Goal: Information Seeking & Learning: Check status

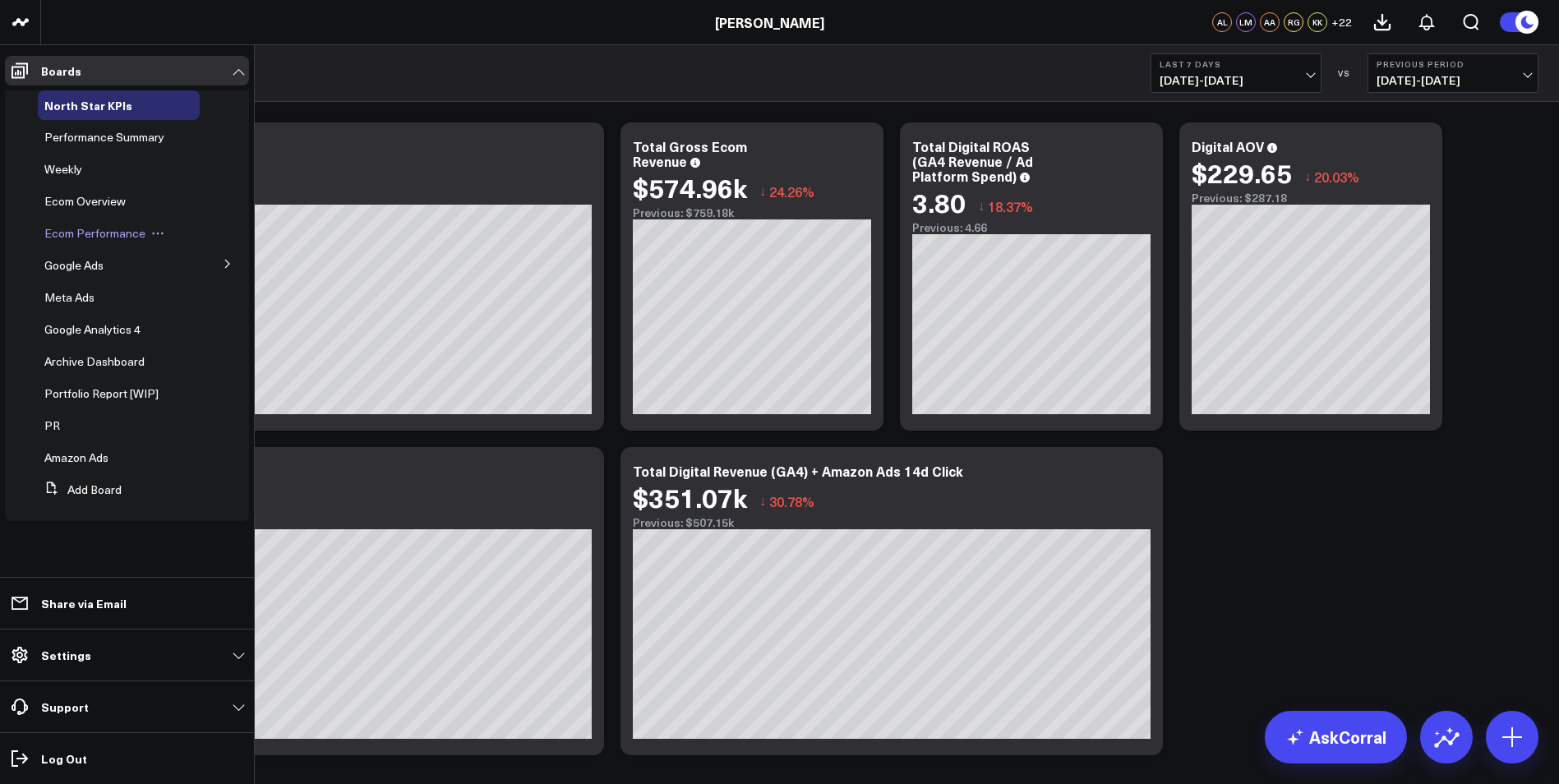
click at [120, 235] on span "Ecom Performance" at bounding box center [94, 233] width 101 height 16
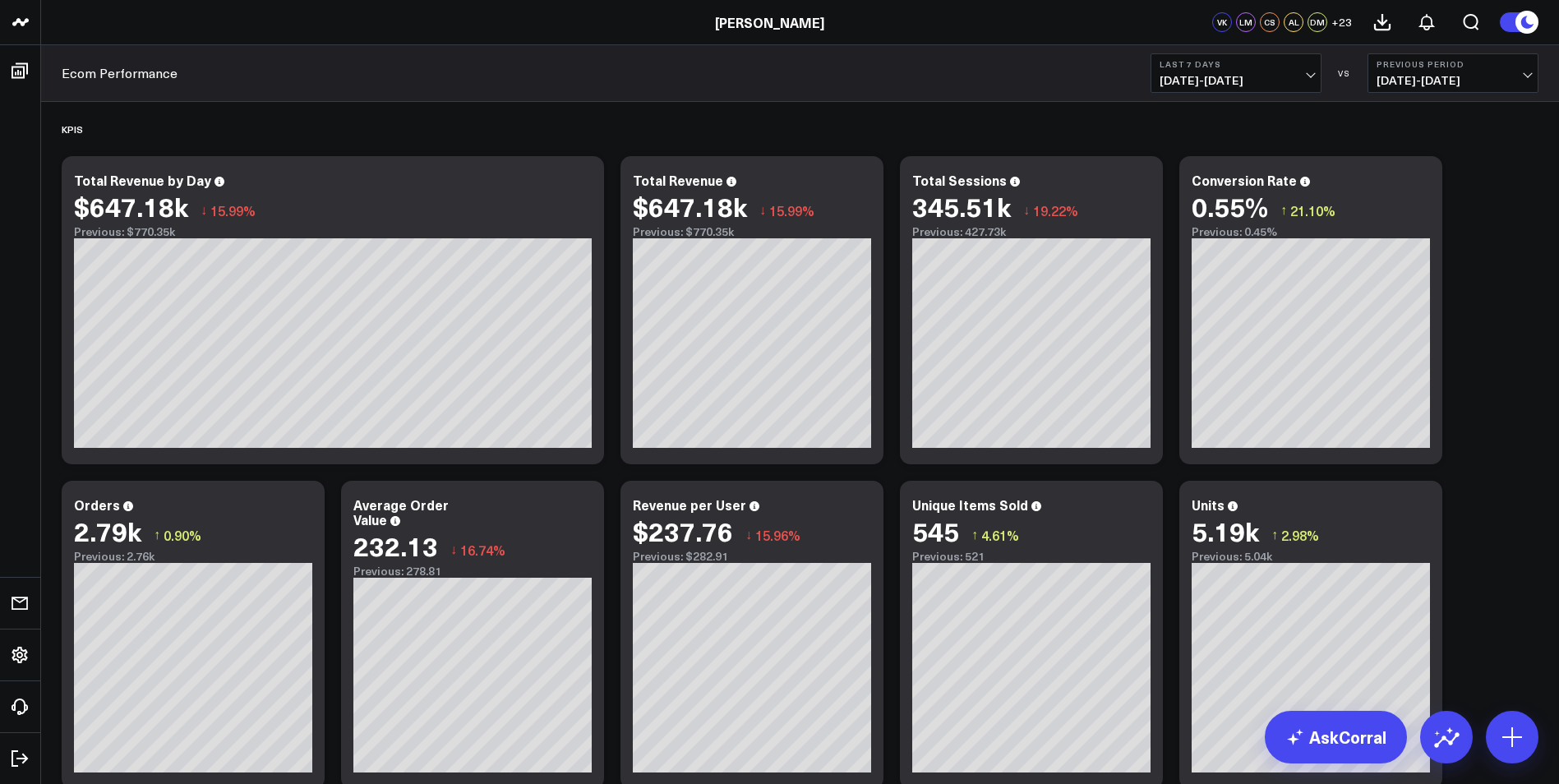
click at [1509, 72] on button "Previous Period [DATE] - [DATE]" at bounding box center [1453, 73] width 171 height 39
click at [1410, 164] on link "YoY" at bounding box center [1453, 172] width 170 height 31
click at [1301, 79] on span "[DATE] - [DATE]" at bounding box center [1236, 81] width 153 height 13
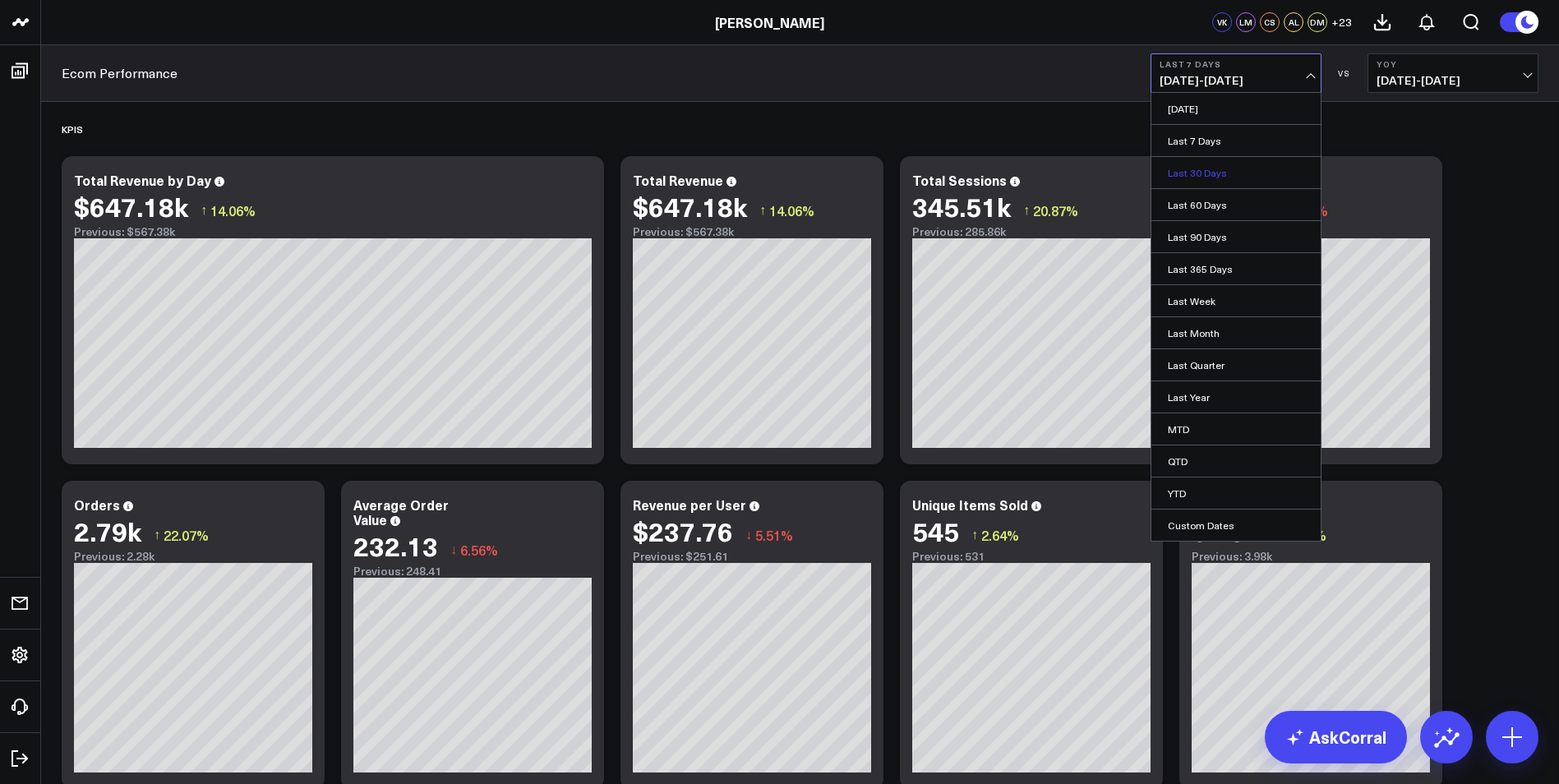
click at [1209, 167] on link "Last 30 Days" at bounding box center [1236, 172] width 170 height 31
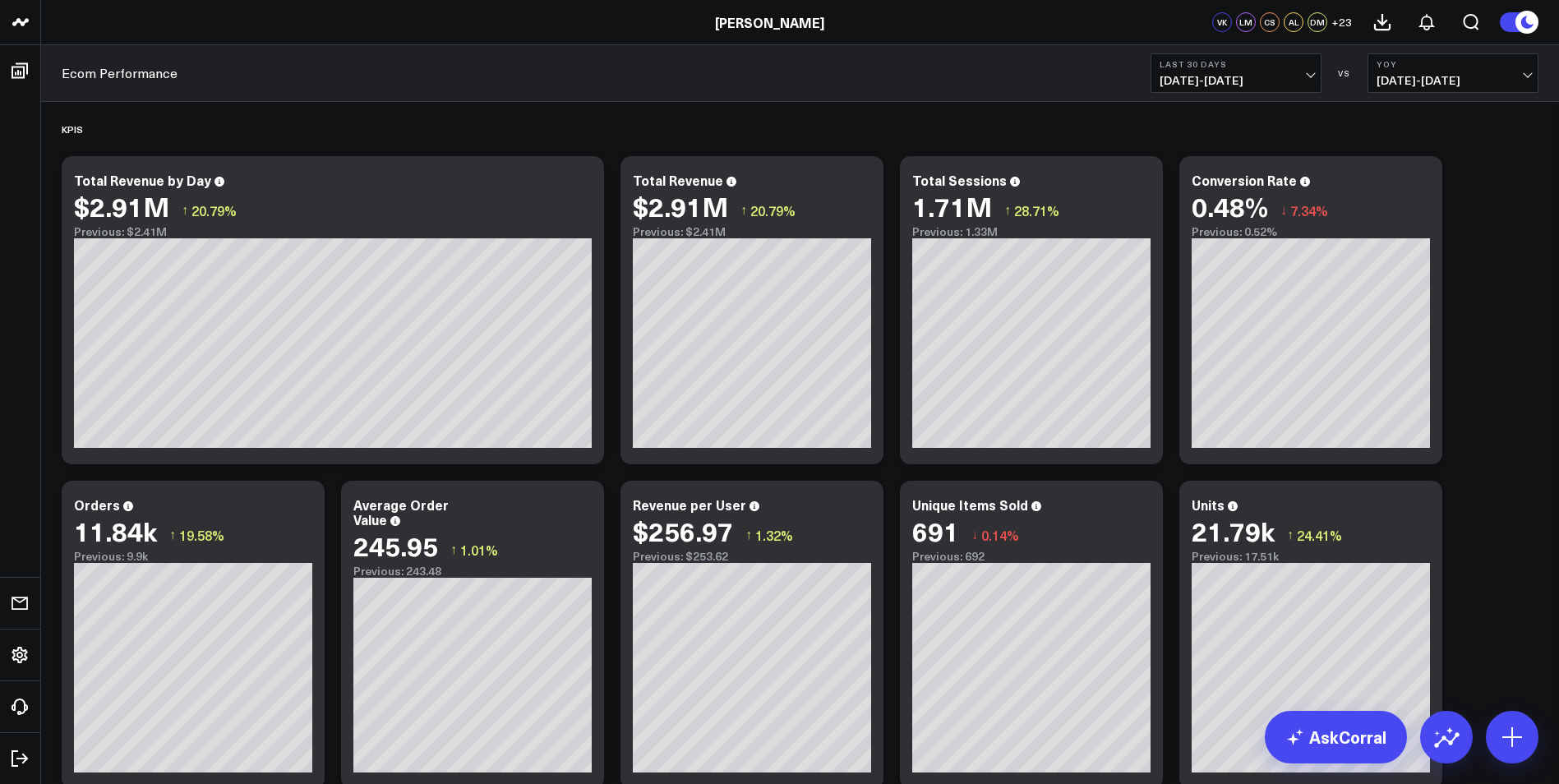
click at [1297, 72] on button "Last 30 Days [DATE] - [DATE]" at bounding box center [1236, 73] width 171 height 39
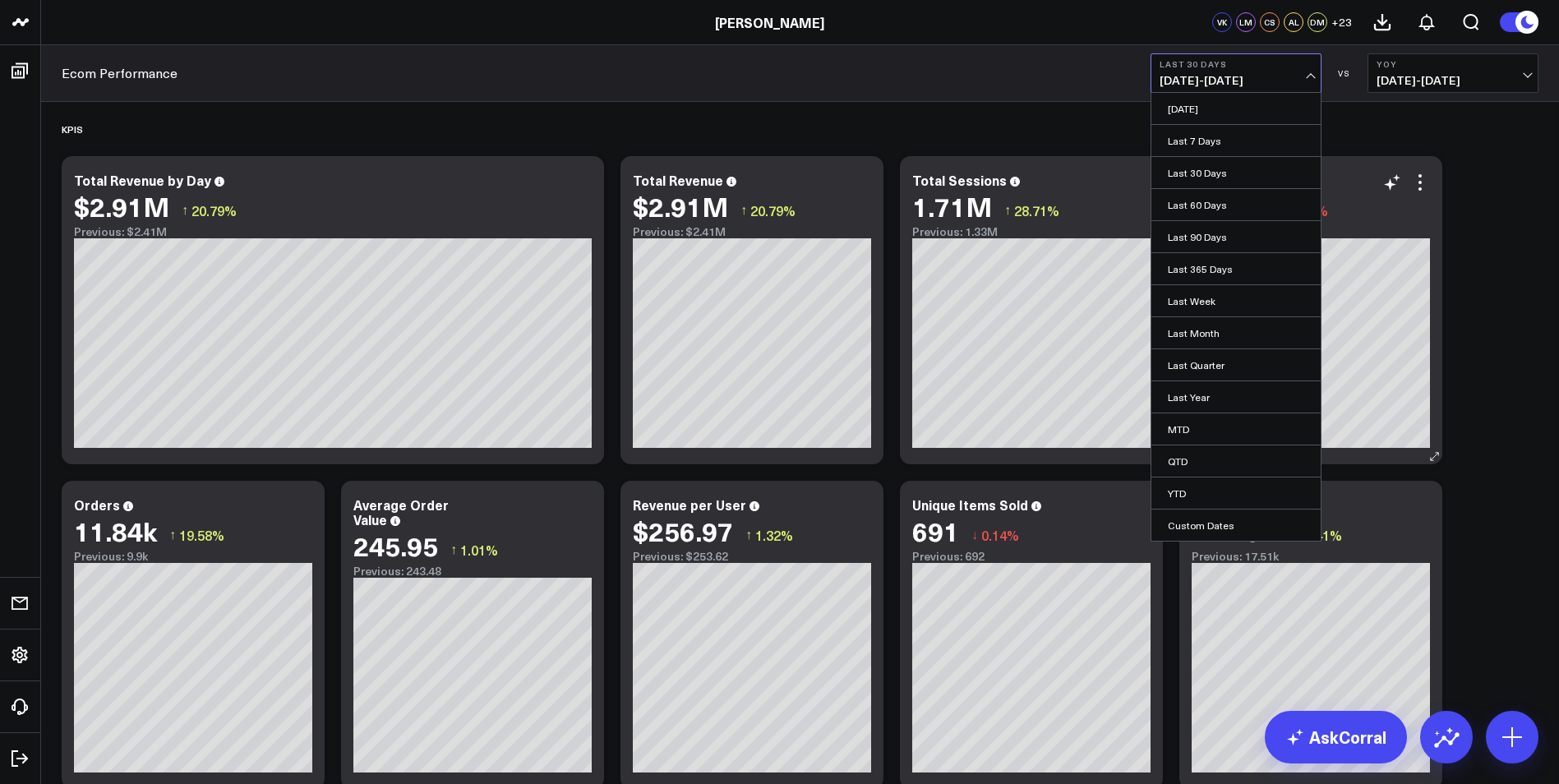
click at [1211, 204] on link "Last 60 Days" at bounding box center [1236, 204] width 170 height 31
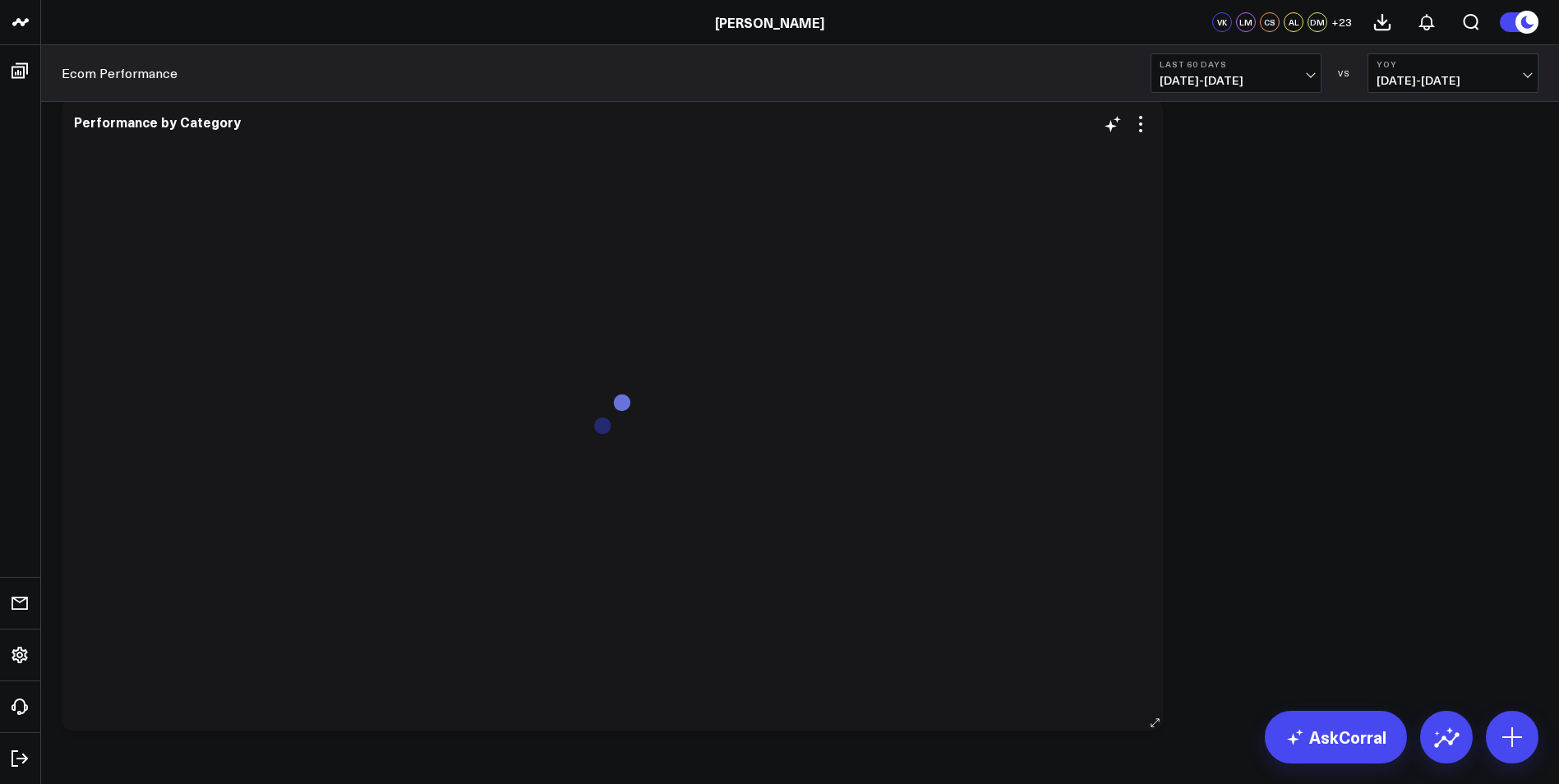
scroll to position [3089, 0]
